Goal: Task Accomplishment & Management: Manage account settings

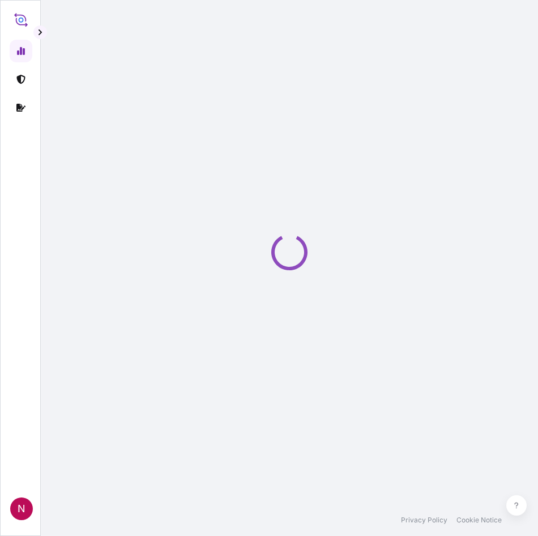
select select "2025"
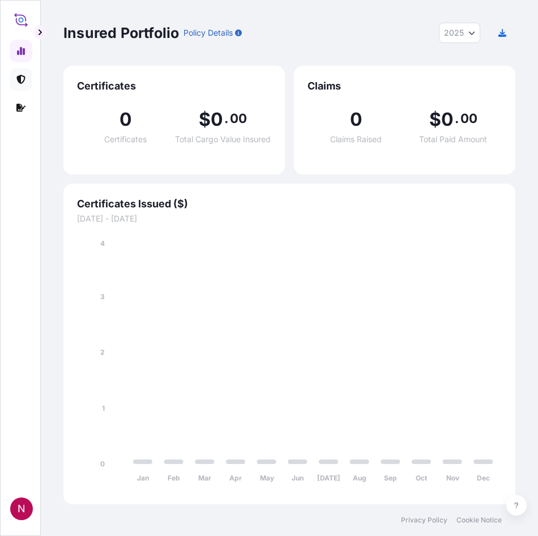
click at [16, 83] on link at bounding box center [21, 79] width 23 height 23
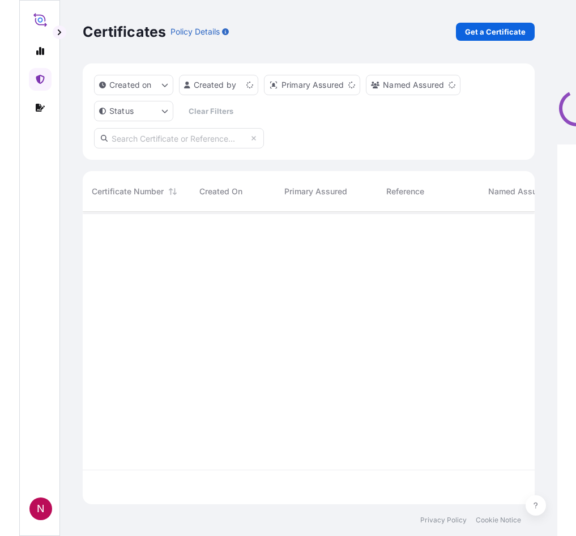
scroll to position [290, 443]
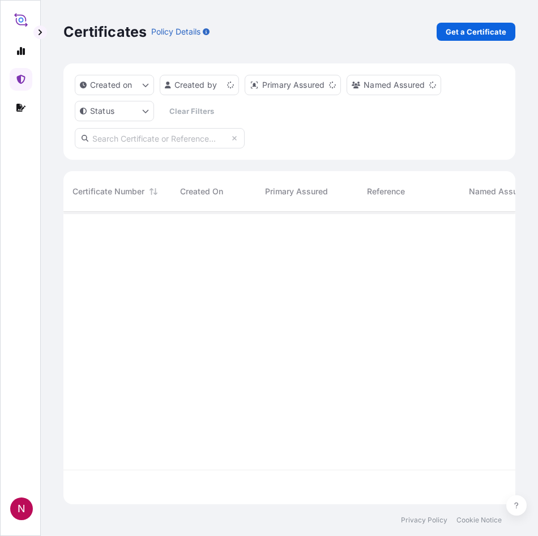
click at [335, 35] on div "Certificates Policy Details Get a Certificate" at bounding box center [289, 32] width 452 height 18
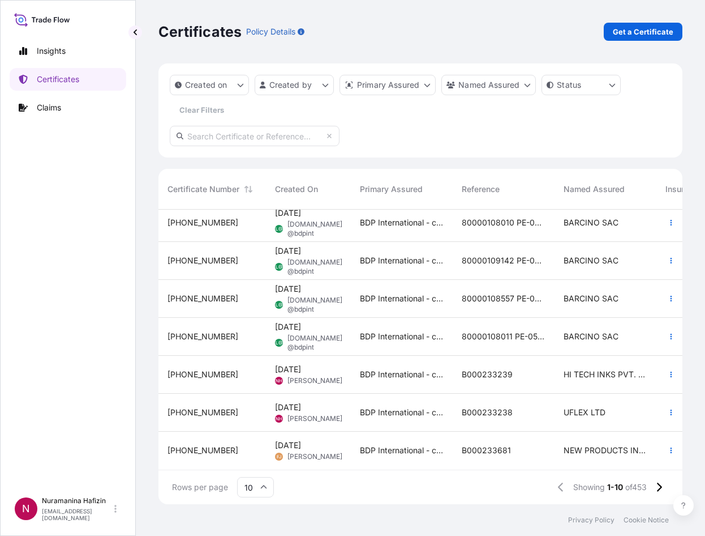
scroll to position [128, 0]
click at [268, 487] on input "10" at bounding box center [255, 487] width 37 height 20
click at [256, 455] on div "50" at bounding box center [256, 456] width 28 height 22
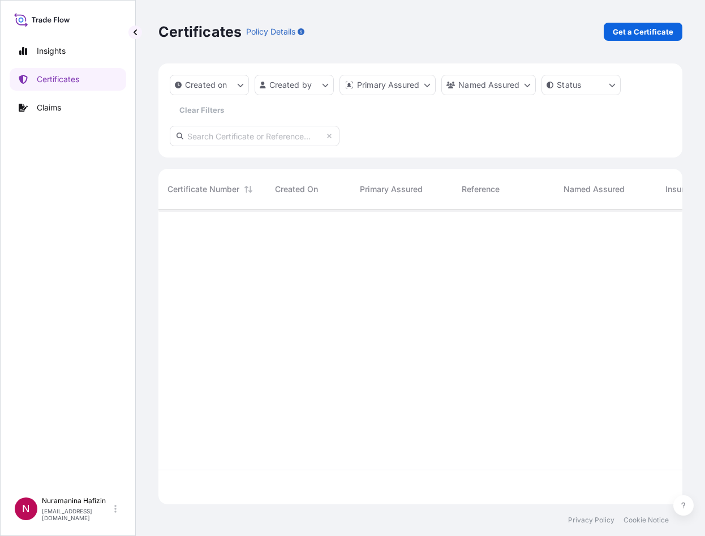
scroll to position [0, 0]
click at [324, 93] on html "Insights Certificates Claims N Nuramanina Hafizin [EMAIL_ADDRESS][DOMAIN_NAME] …" at bounding box center [352, 268] width 705 height 536
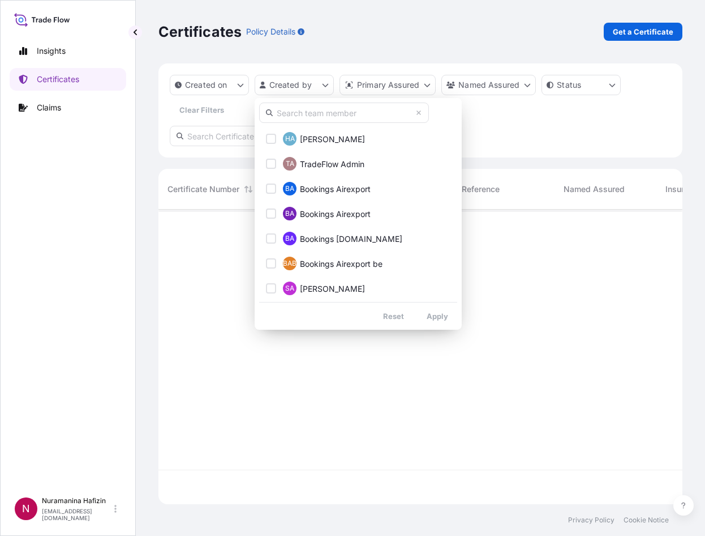
click at [230, 87] on html "Insights Certificates Claims N Nuramanina Hafizin [EMAIL_ADDRESS][DOMAIN_NAME] …" at bounding box center [352, 268] width 705 height 536
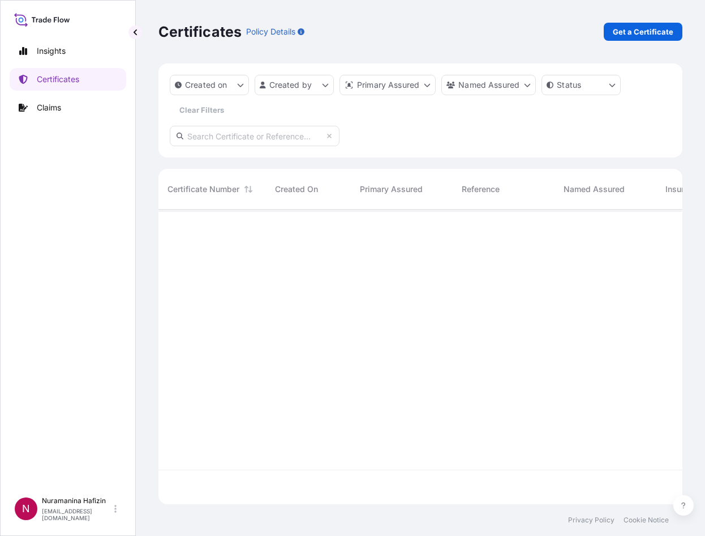
click at [282, 140] on input "text" at bounding box center [255, 136] width 170 height 20
paste input "B000231476"
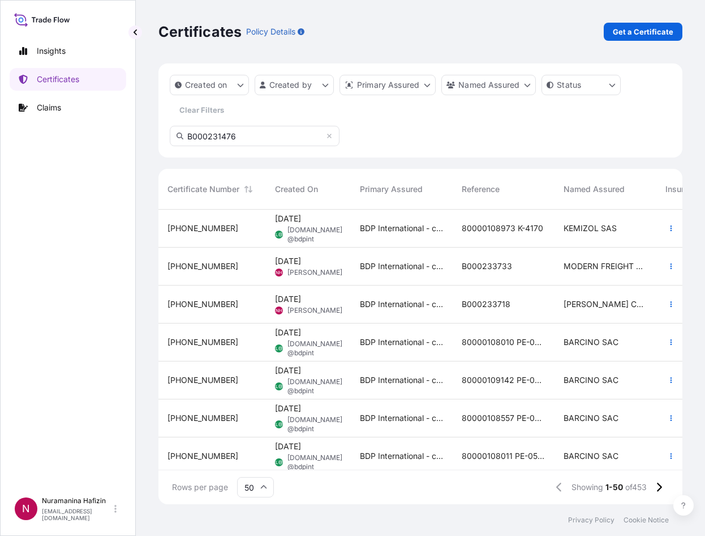
click at [256, 139] on input "B000231476" at bounding box center [255, 136] width 170 height 20
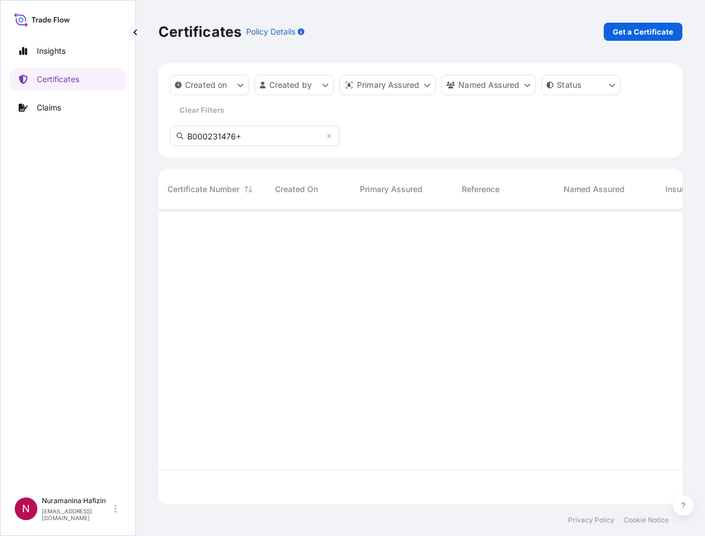
type input "B000231476"
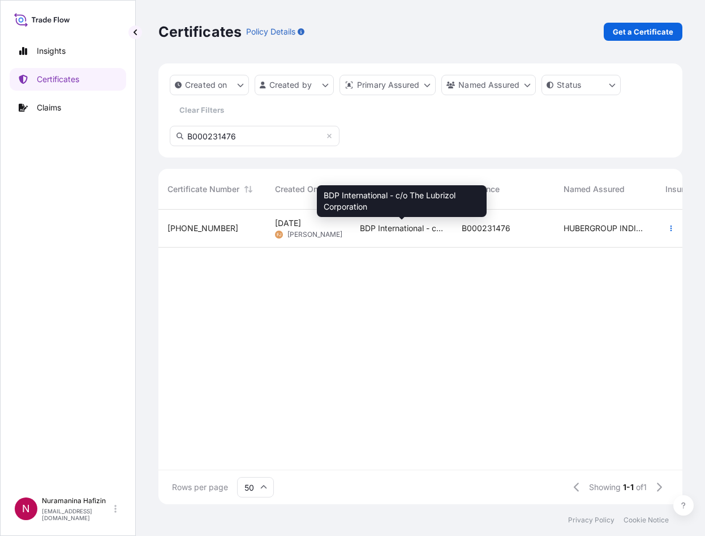
scroll to position [327, 516]
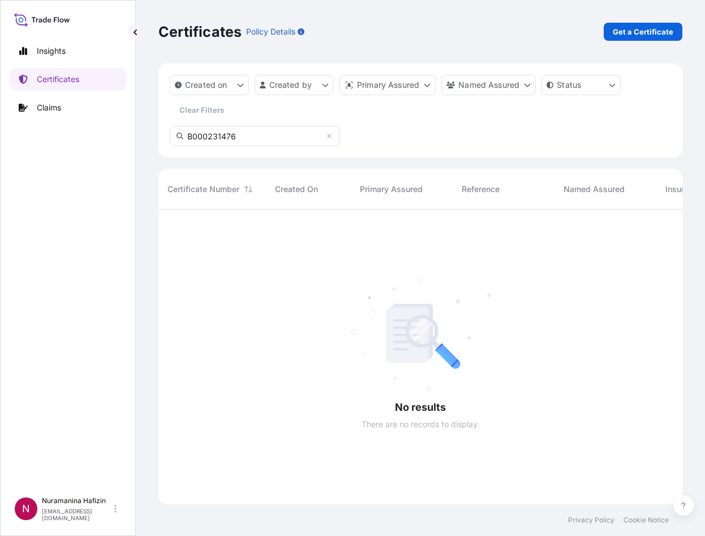
click at [250, 135] on input "B000231476" at bounding box center [255, 136] width 170 height 20
click at [272, 138] on input "B000231476" at bounding box center [255, 136] width 170 height 20
click at [188, 135] on input "B000231476" at bounding box center [255, 136] width 170 height 20
click at [243, 135] on input "B000231476" at bounding box center [255, 136] width 170 height 20
click at [329, 135] on icon at bounding box center [329, 136] width 5 height 5
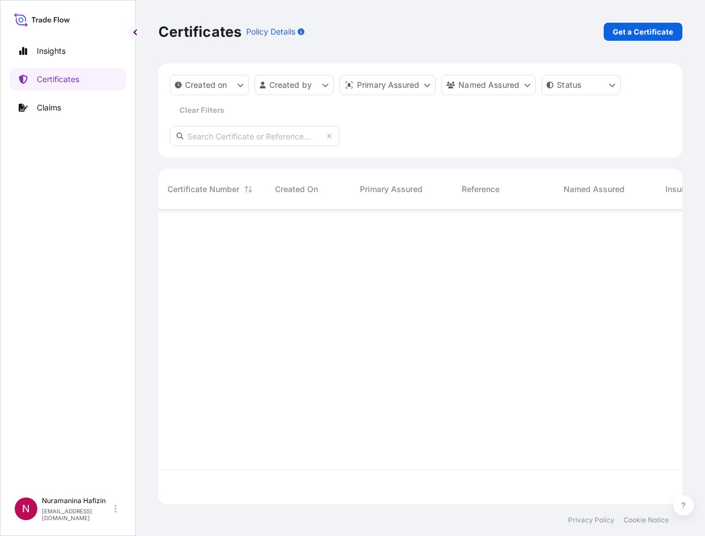
scroll to position [292, 516]
click at [273, 138] on input "text" at bounding box center [255, 136] width 170 height 20
paste input "B000231476"
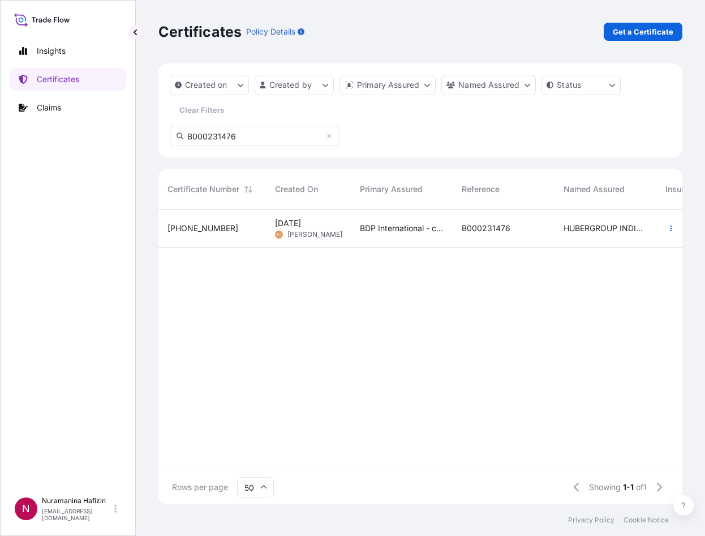
type input "B000231476"
click at [399, 235] on div "BDP International - c/o The Lubrizol Corporation" at bounding box center [402, 228] width 102 height 38
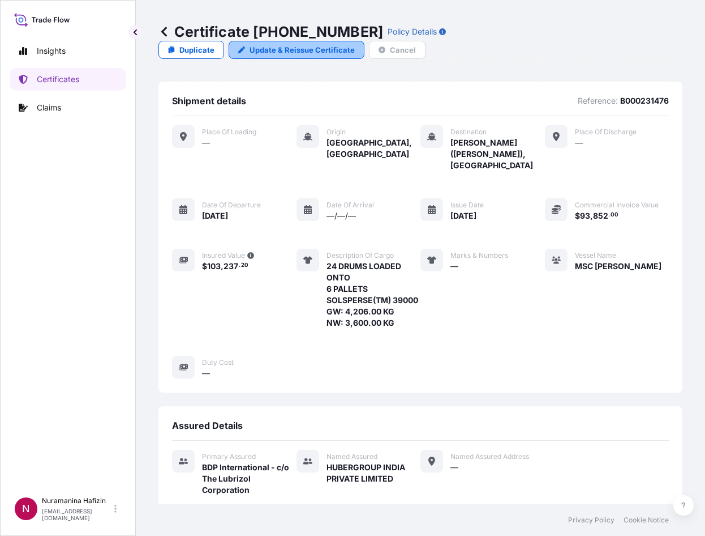
click at [307, 50] on p "Update & Reissue Certificate" at bounding box center [302, 49] width 105 height 11
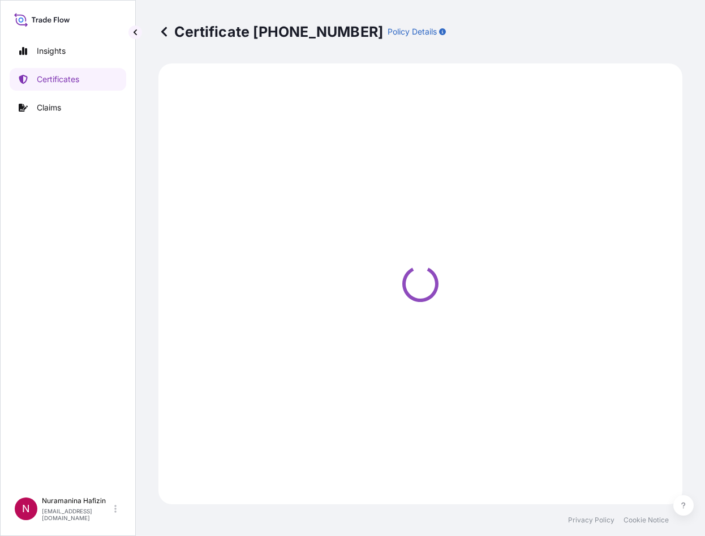
select select "Ocean Vessel"
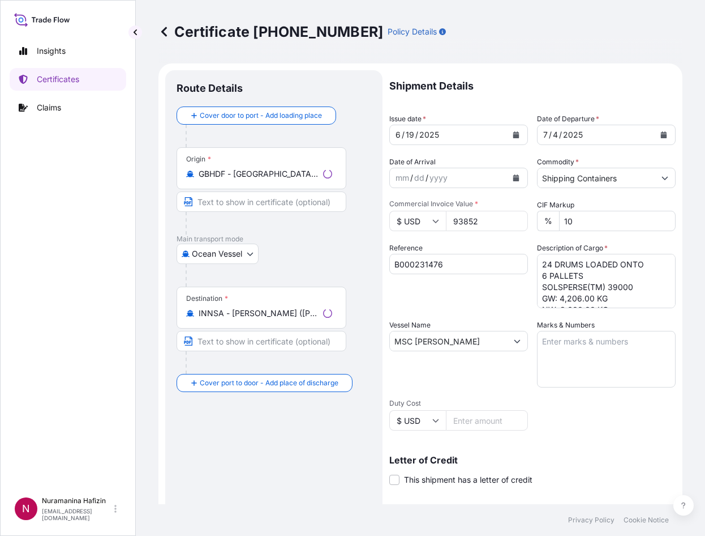
select select "31972"
click at [459, 346] on input "MSC [PERSON_NAME]" at bounding box center [448, 341] width 117 height 20
click at [519, 340] on button "Show suggestions" at bounding box center [517, 341] width 20 height 20
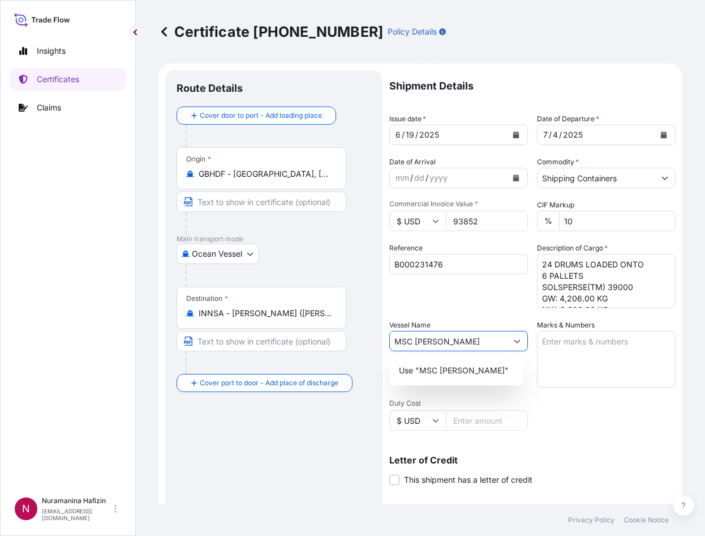
click at [473, 344] on input "MSC [PERSON_NAME]" at bounding box center [448, 341] width 117 height 20
drag, startPoint x: 457, startPoint y: 341, endPoint x: 352, endPoint y: 327, distance: 106.2
click at [348, 327] on form "Route Details Cover door to port - Add loading place Place of loading Road / [G…" at bounding box center [421, 355] width 524 height 585
paste input "Oakland Express"
click at [499, 340] on input "OAKLAND EXPRESS" at bounding box center [448, 341] width 116 height 20
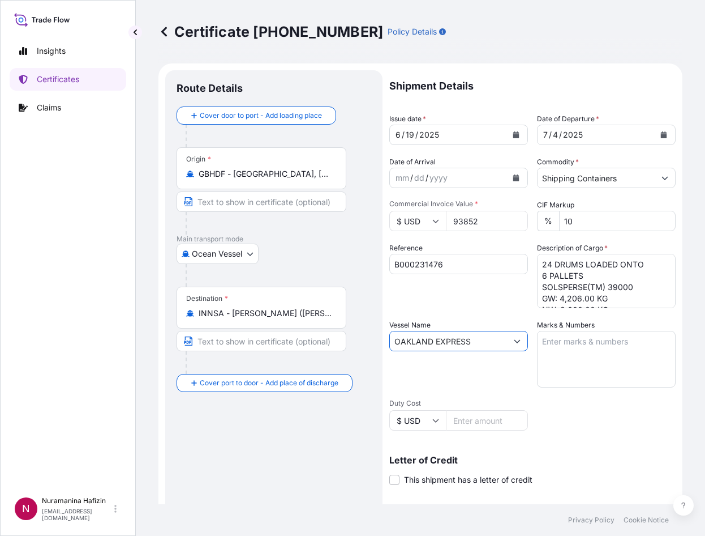
drag, startPoint x: 469, startPoint y: 340, endPoint x: 409, endPoint y: 330, distance: 60.8
click at [400, 331] on div "OAKLAND EXPRESS" at bounding box center [458, 341] width 139 height 20
paste input "Oakland Express"
drag, startPoint x: 487, startPoint y: 343, endPoint x: 340, endPoint y: 325, distance: 148.3
click at [340, 324] on form "Route Details Cover door to port - Add loading place Place of loading Road / [G…" at bounding box center [421, 355] width 524 height 585
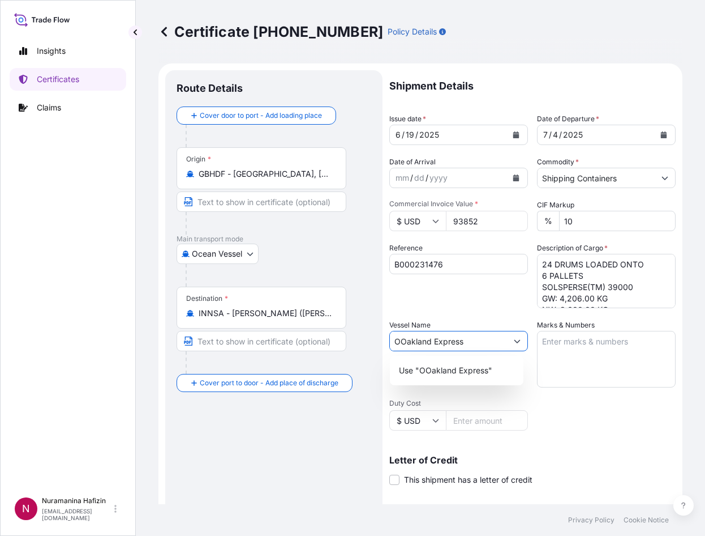
paste input "text"
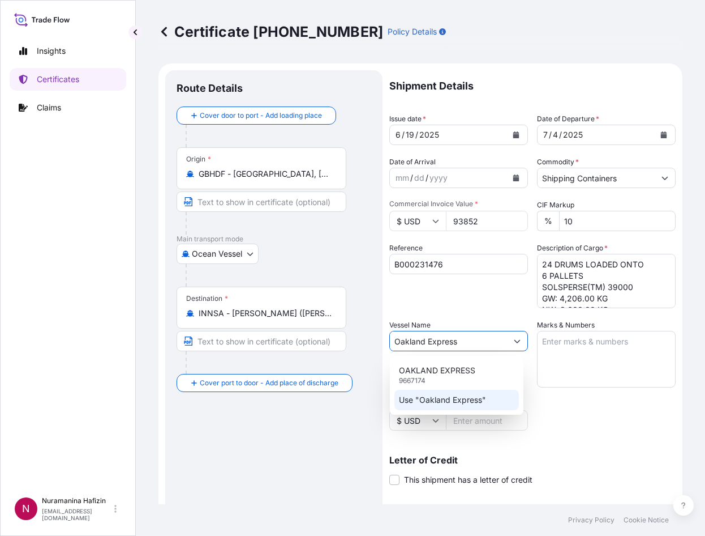
click at [447, 401] on p "Use "Oakland Express"" at bounding box center [442, 399] width 87 height 11
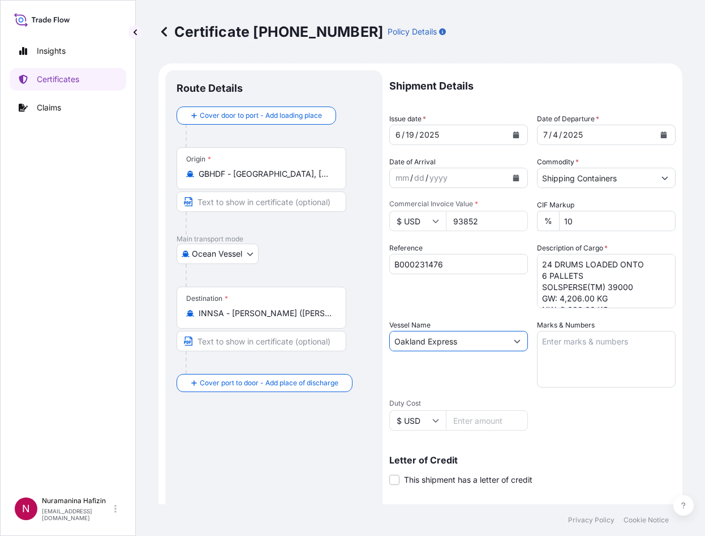
type input "Oakland Express"
click at [449, 297] on div "Reference B000231476" at bounding box center [458, 275] width 139 height 66
click at [537, 134] on icon "Calendar" at bounding box center [664, 134] width 7 height 7
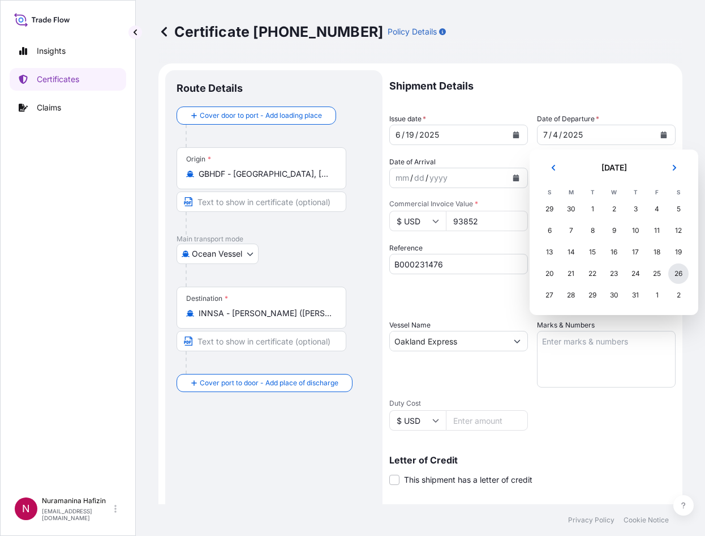
click at [537, 272] on div "26" at bounding box center [679, 273] width 20 height 20
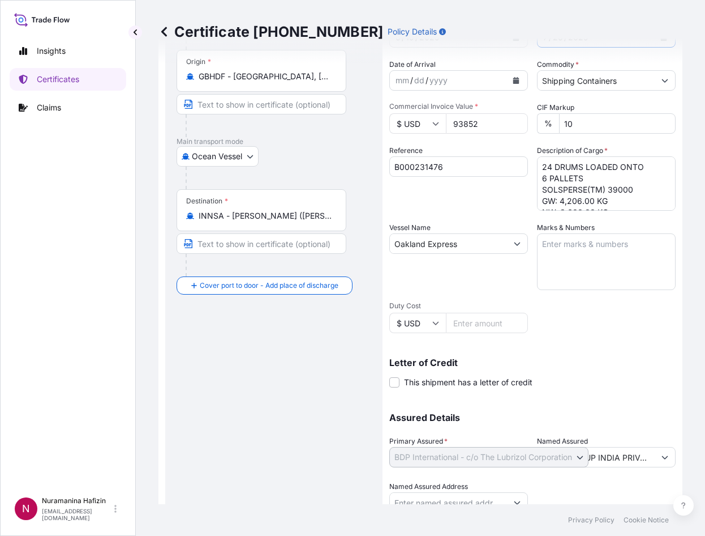
scroll to position [144, 0]
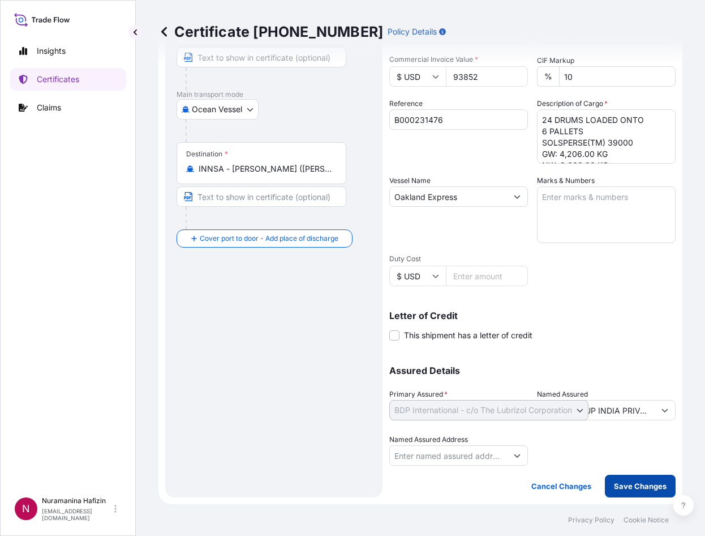
click at [537, 480] on button "Save Changes" at bounding box center [640, 485] width 71 height 23
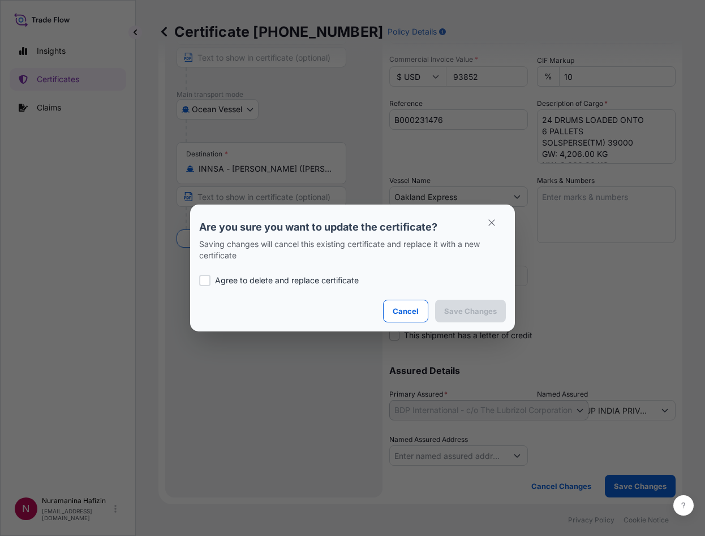
click at [203, 281] on div at bounding box center [204, 280] width 11 height 11
checkbox input "true"
click at [464, 316] on p "Save Changes" at bounding box center [470, 310] width 53 height 11
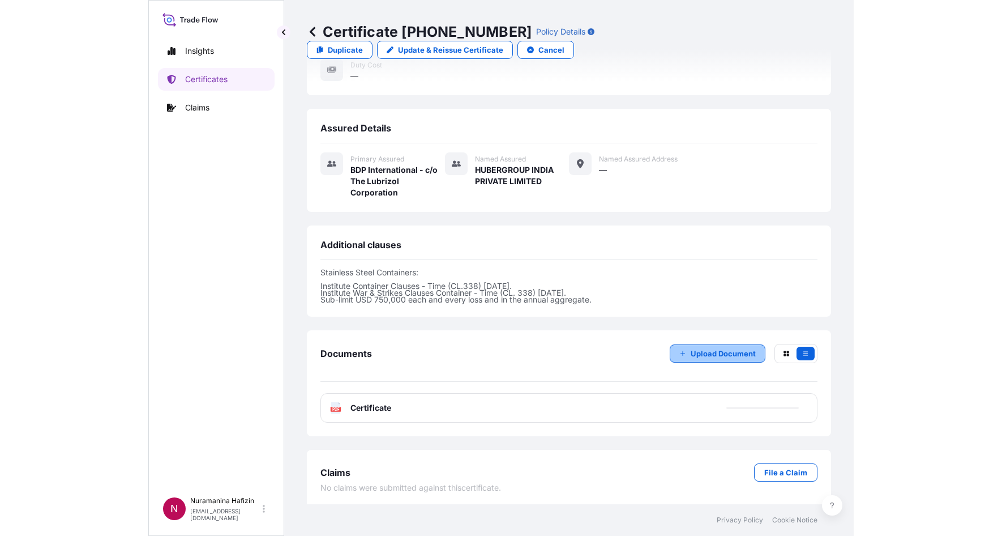
scroll to position [300, 0]
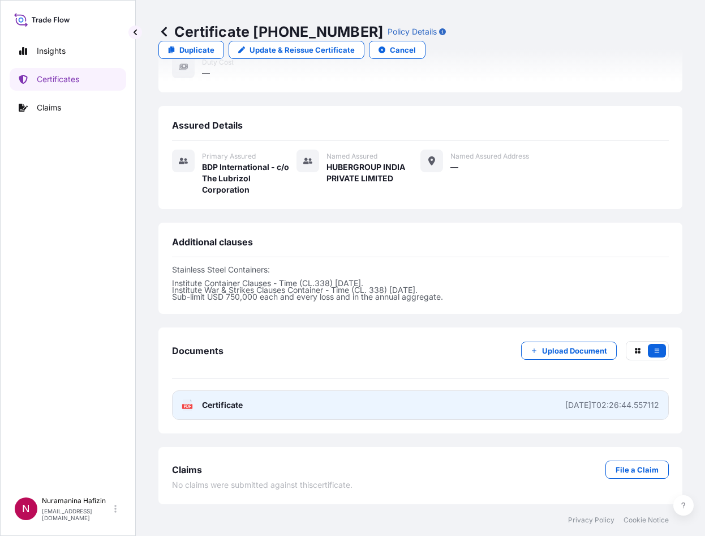
click at [278, 407] on link "PDF Certificate [DATE]T02:26:44.557112" at bounding box center [420, 404] width 497 height 29
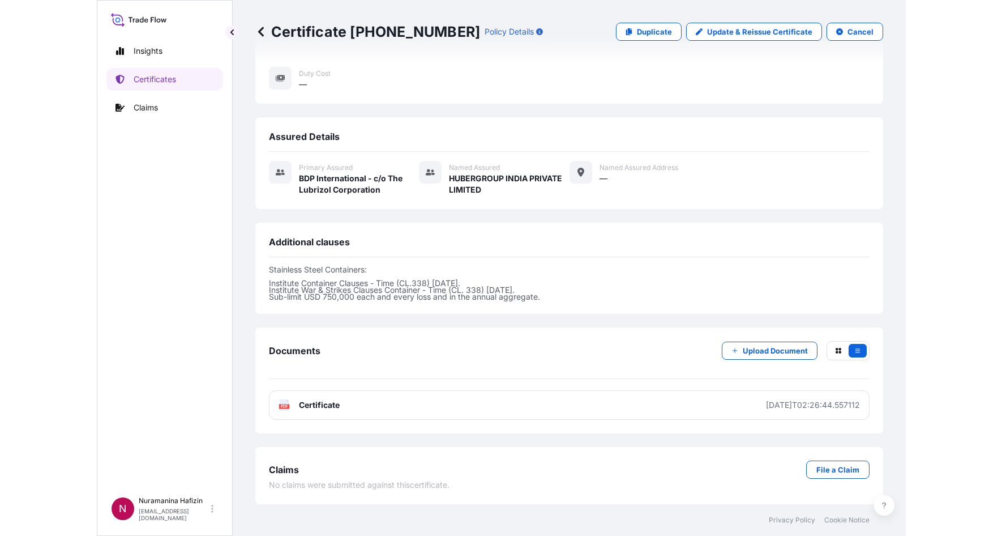
scroll to position [237, 0]
